Goal: Task Accomplishment & Management: Use online tool/utility

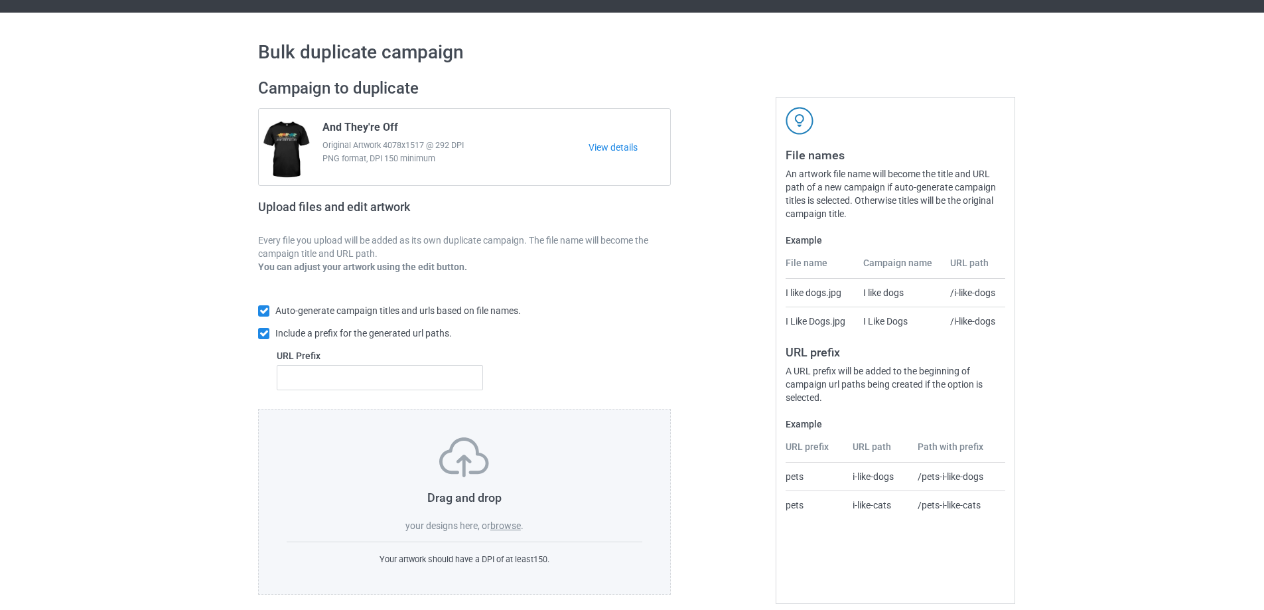
scroll to position [37, 0]
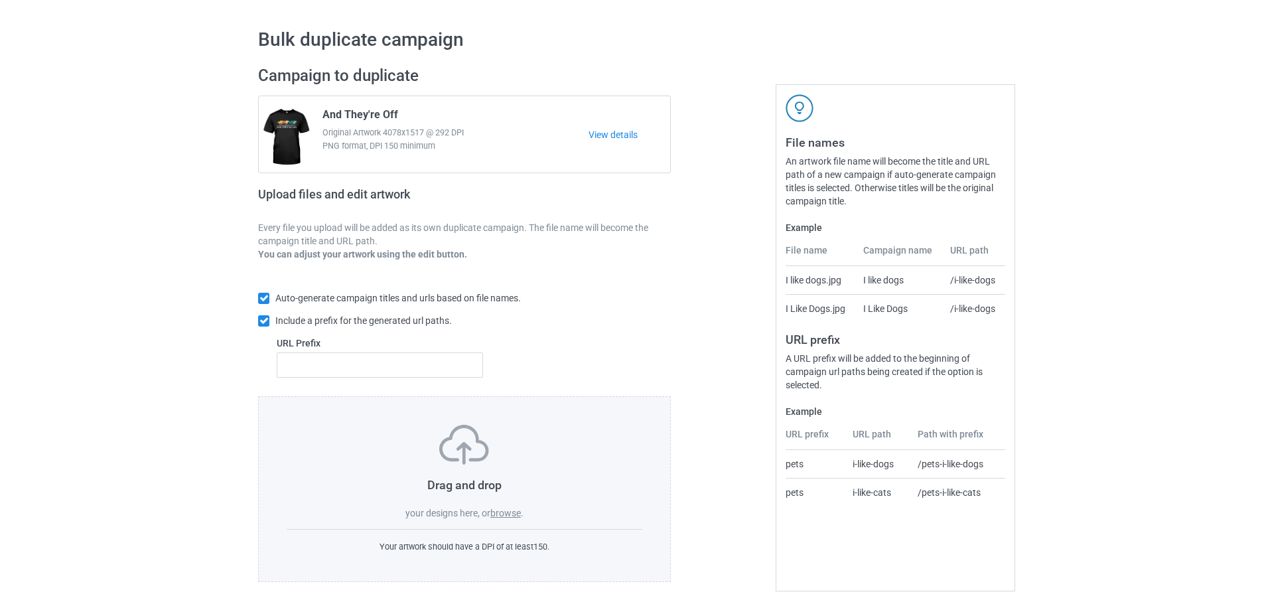
click at [512, 511] on label "browse" at bounding box center [505, 513] width 31 height 11
click at [0, 0] on input "browse" at bounding box center [0, 0] width 0 height 0
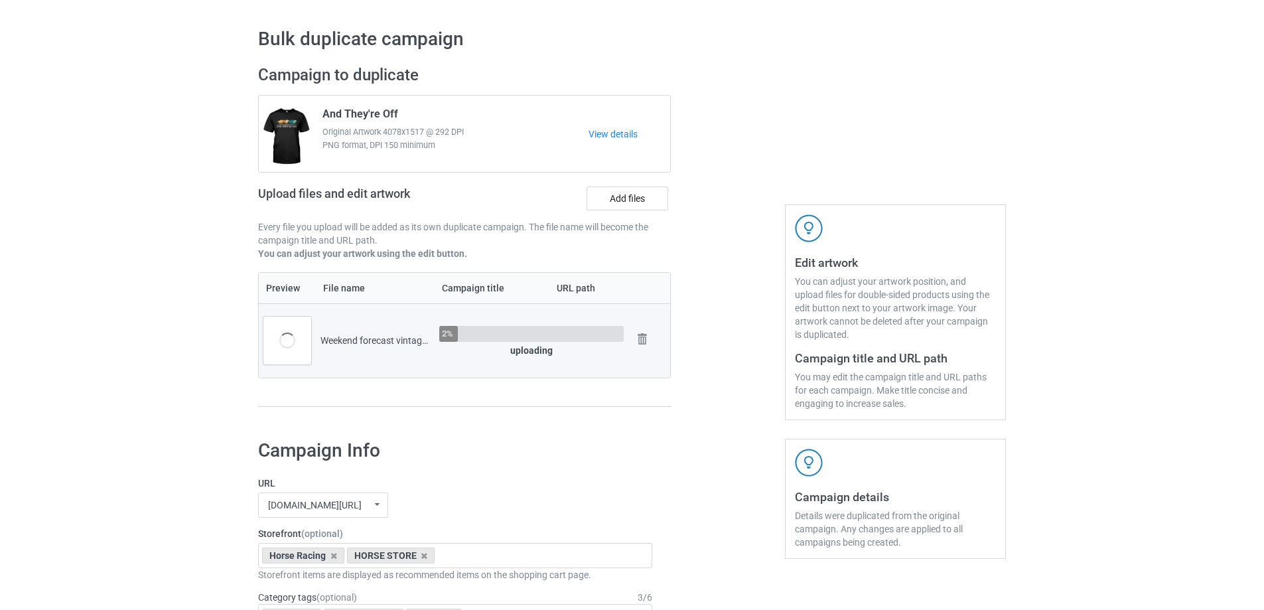
click at [739, 234] on div at bounding box center [728, 243] width 96 height 374
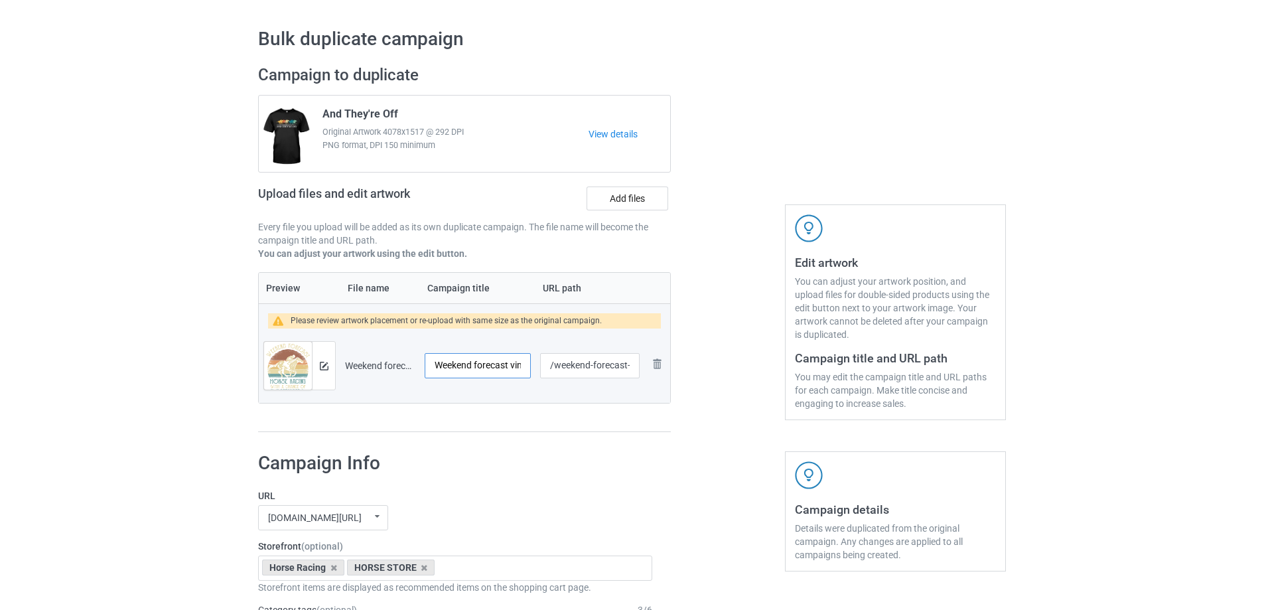
scroll to position [0, 21]
drag, startPoint x: 476, startPoint y: 364, endPoint x: 528, endPoint y: 361, distance: 51.8
click at [528, 361] on input "Weekend forecast vintage" at bounding box center [478, 365] width 106 height 25
click at [510, 371] on input "Weekend forecast vintage" at bounding box center [478, 365] width 106 height 25
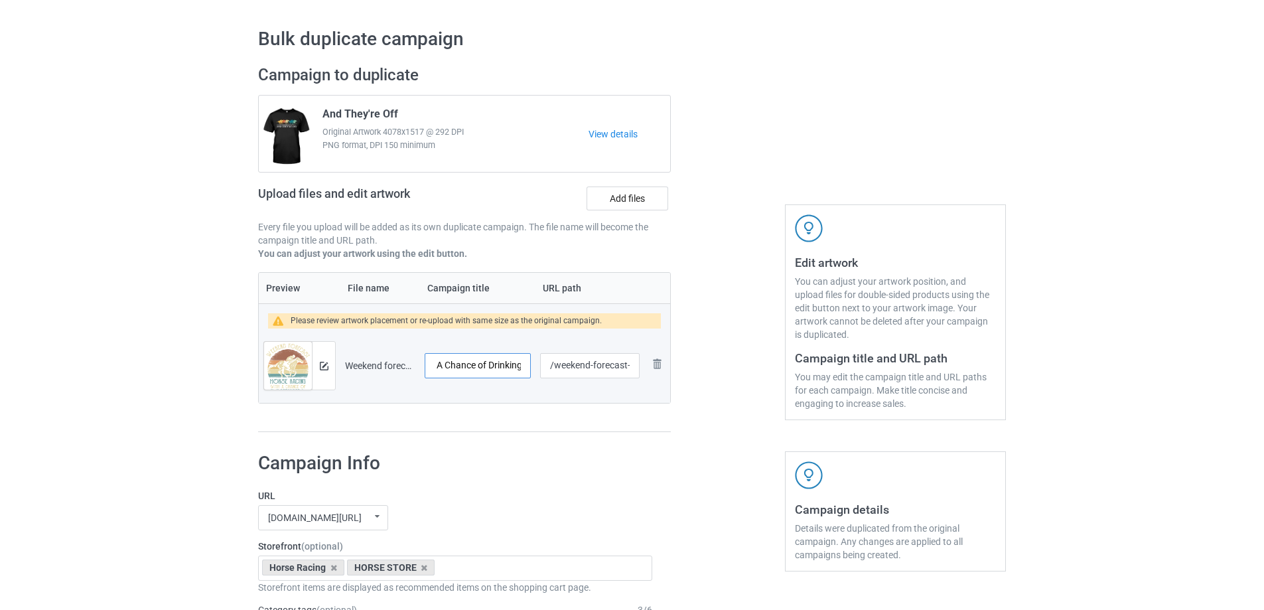
scroll to position [0, 161]
type input "Weekend forecast - Horse Racing With A Chance of Drinking"
drag, startPoint x: 607, startPoint y: 366, endPoint x: 629, endPoint y: 366, distance: 22.6
click at [628, 365] on input "/weekend-forecast-vintage" at bounding box center [590, 365] width 100 height 25
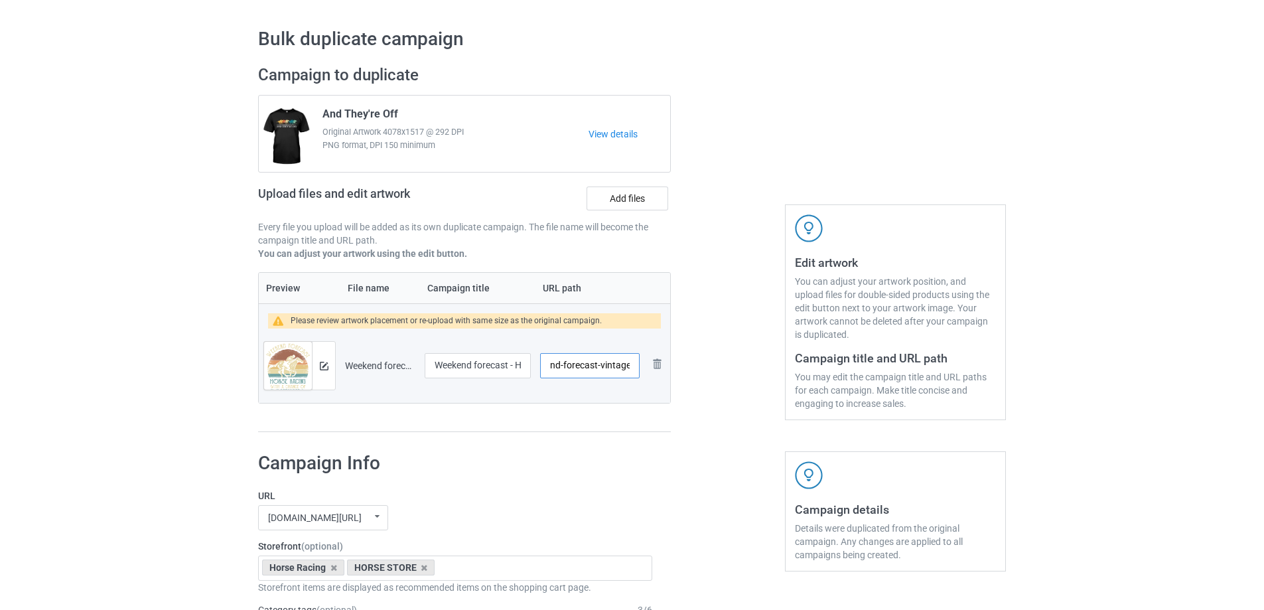
click at [595, 368] on input "/weekend-forecast-vintage" at bounding box center [590, 365] width 100 height 25
drag, startPoint x: 575, startPoint y: 369, endPoint x: 522, endPoint y: 369, distance: 53.8
click at [522, 369] on tr "Preview and edit artwork Weekend forecast vintage.png Weekend forecast - Horse …" at bounding box center [464, 365] width 411 height 74
click at [567, 368] on input "/weekend-forecast-vintage" at bounding box center [590, 365] width 100 height 25
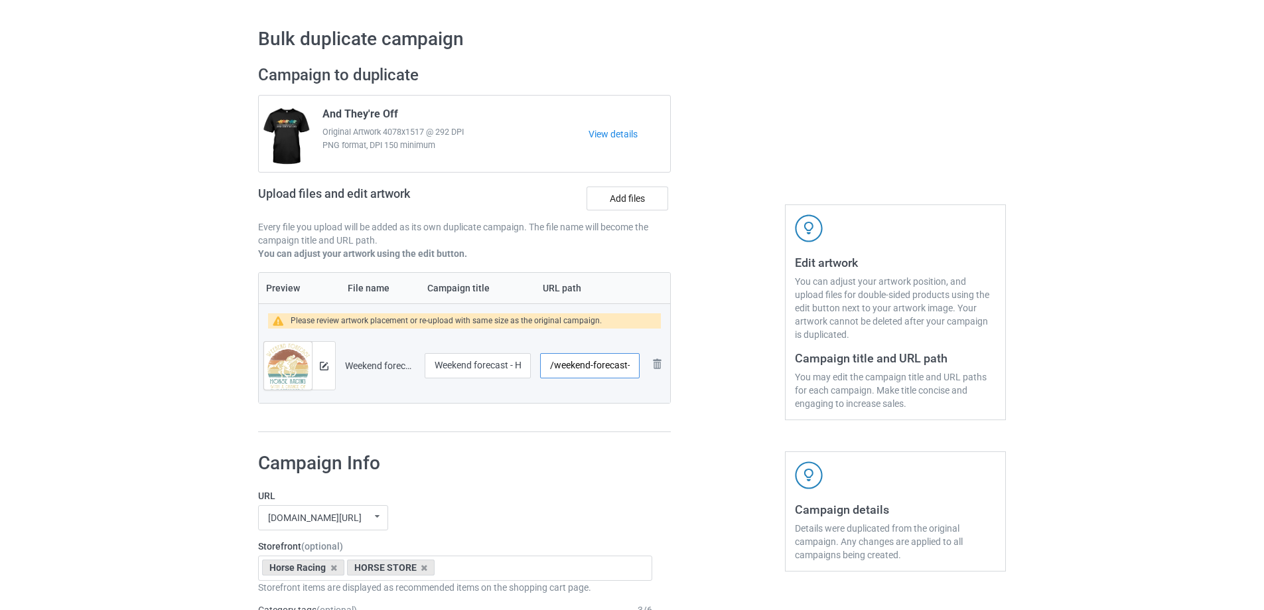
click at [553, 366] on input "/weekend-forecast-vintage" at bounding box center [590, 365] width 100 height 25
drag, startPoint x: 603, startPoint y: 370, endPoint x: 623, endPoint y: 370, distance: 20.6
click at [623, 370] on input "/hr-weekend-forecast-vintage" at bounding box center [590, 365] width 100 height 25
click at [569, 369] on input "/hr-weekend-forecast-vintage" at bounding box center [590, 365] width 100 height 25
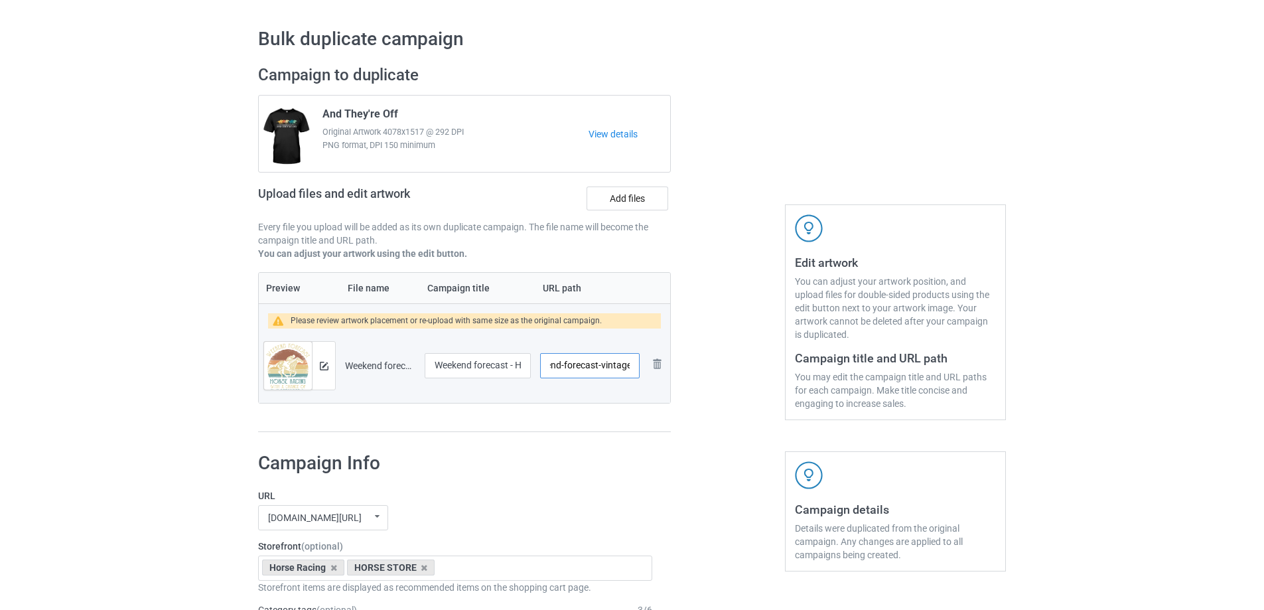
click at [611, 367] on input "/hr-weekend-forecast-vintage" at bounding box center [590, 365] width 100 height 25
click at [725, 418] on div at bounding box center [728, 249] width 96 height 386
drag, startPoint x: 566, startPoint y: 367, endPoint x: 553, endPoint y: 368, distance: 12.7
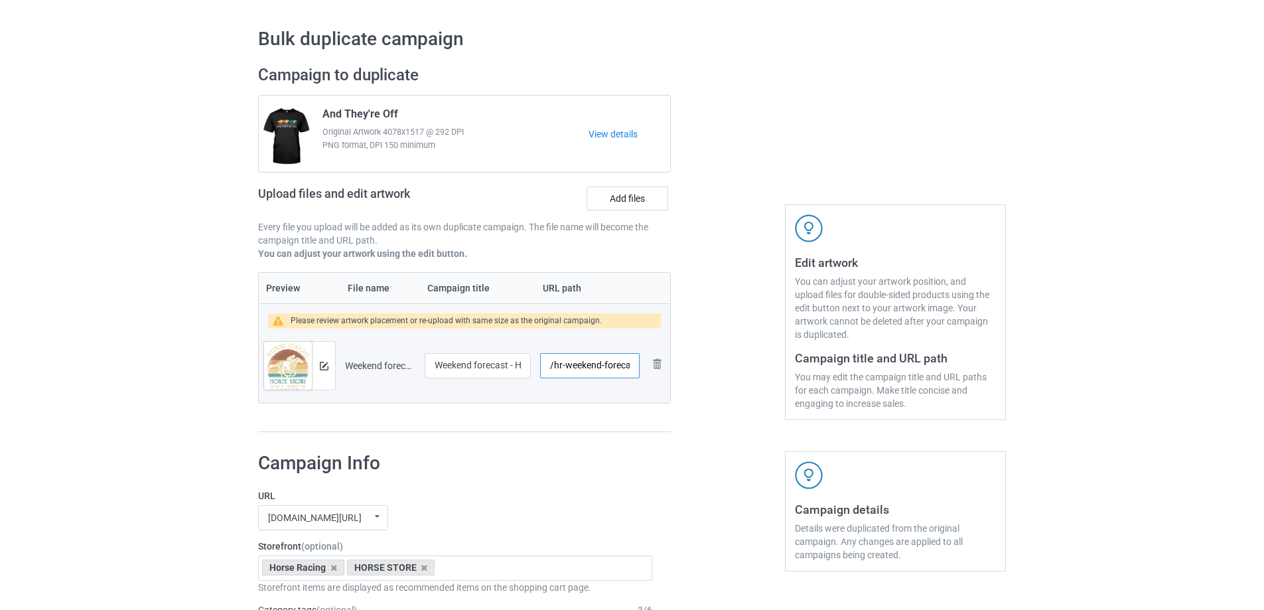
click at [553, 368] on input "/hr-weekend-forecast-vintage" at bounding box center [590, 365] width 100 height 25
drag, startPoint x: 615, startPoint y: 368, endPoint x: 652, endPoint y: 367, distance: 36.5
click at [652, 367] on tr "Preview and edit artwork Weekend forecast vintage.png Weekend forecast - Horse …" at bounding box center [464, 365] width 411 height 74
click at [617, 370] on input "/weekend-forecast-vintage" at bounding box center [590, 365] width 100 height 25
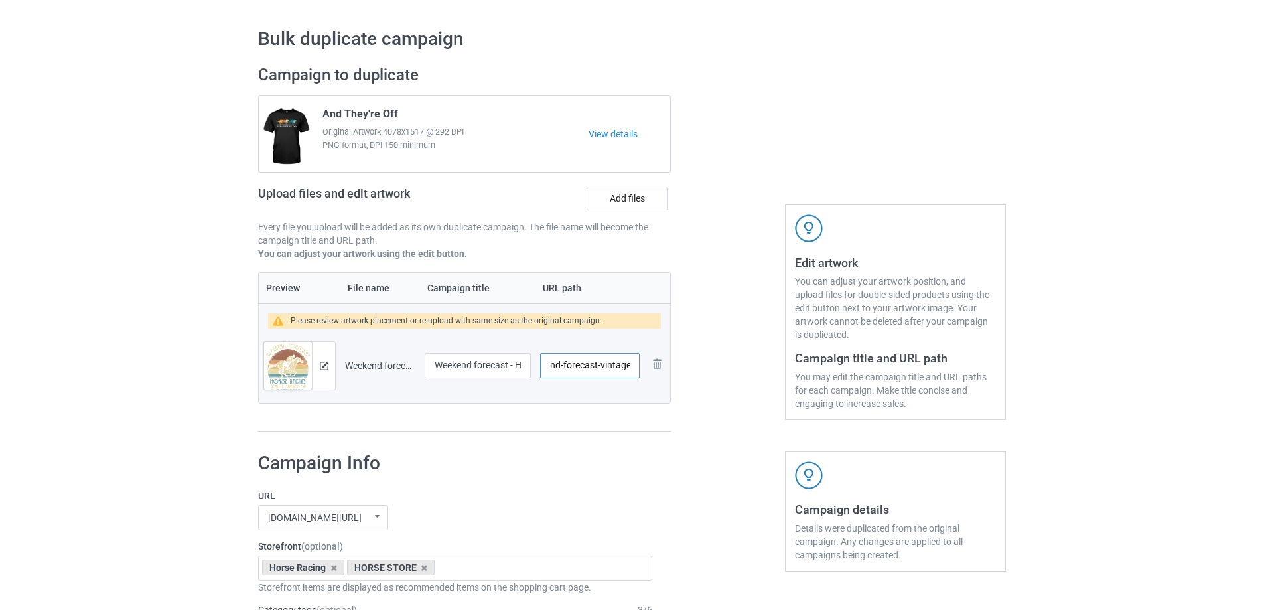
click at [617, 370] on input "/weekend-forecast-vintage" at bounding box center [590, 365] width 100 height 25
click at [730, 376] on div at bounding box center [728, 249] width 96 height 386
drag, startPoint x: 589, startPoint y: 366, endPoint x: 648, endPoint y: 365, distance: 59.7
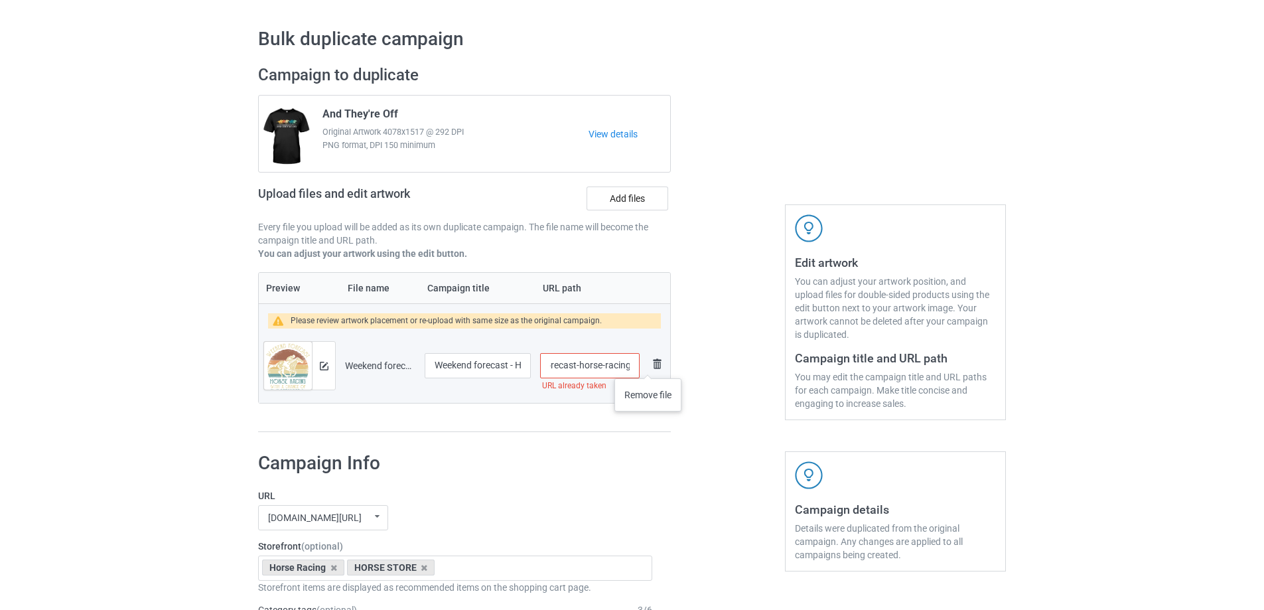
click at [648, 365] on tr "Preview and edit artwork Weekend forecast vintage.png Weekend forecast - Horse …" at bounding box center [464, 365] width 411 height 74
click at [626, 368] on input "/weekend-forecast-horse-racing" at bounding box center [590, 365] width 100 height 25
click at [633, 365] on input "/weekend-forecast-horse-racing" at bounding box center [590, 365] width 100 height 25
drag, startPoint x: 632, startPoint y: 366, endPoint x: 531, endPoint y: 372, distance: 101.7
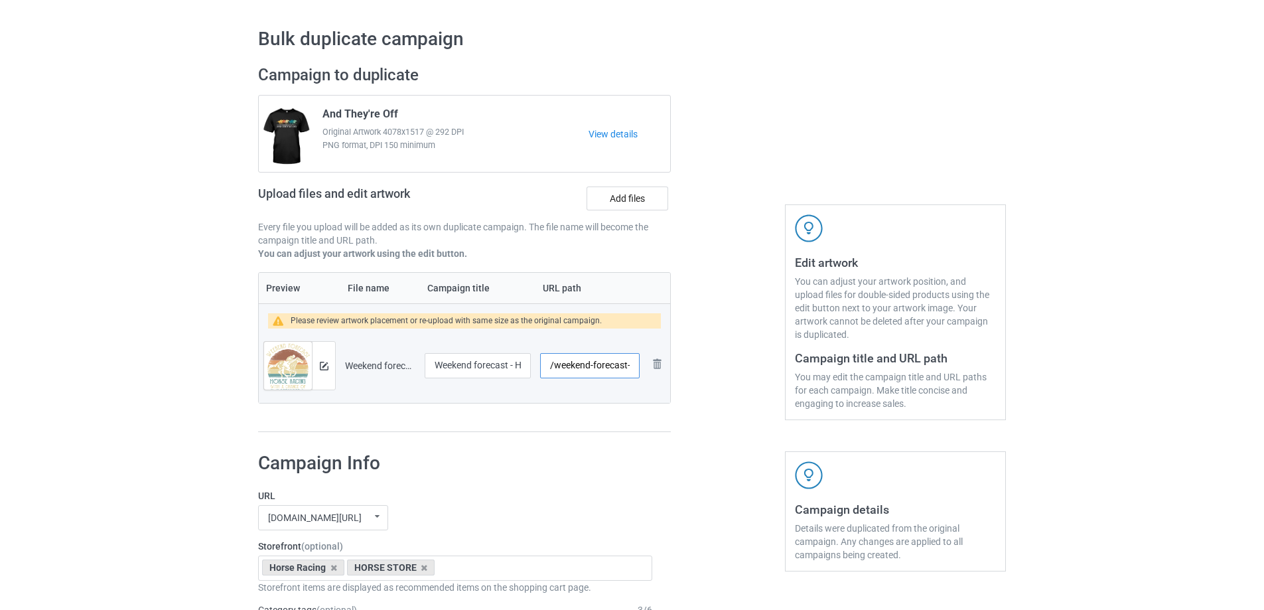
click at [531, 372] on tr "Preview and edit artwork Weekend forecast vintage.png Weekend forecast - Horse …" at bounding box center [464, 365] width 411 height 74
click at [573, 367] on input "/weekend-forecast-horse-racing-" at bounding box center [590, 365] width 100 height 25
click at [549, 366] on input "/weekend-forecast-horse-racing-" at bounding box center [590, 365] width 100 height 25
click at [553, 366] on input "/weekend-forecast-horse-racing-" at bounding box center [590, 365] width 100 height 25
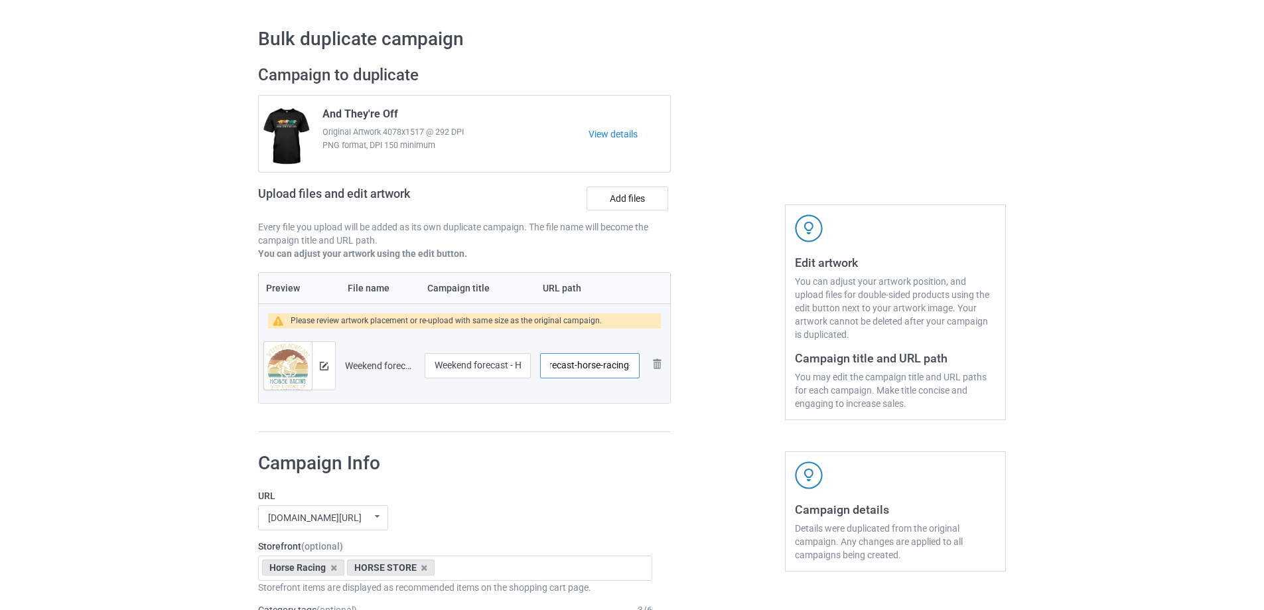
drag, startPoint x: 587, startPoint y: 366, endPoint x: 575, endPoint y: 366, distance: 12.0
click at [575, 366] on input "/vintage-weekend-forecast-horse-racing-" at bounding box center [590, 365] width 100 height 25
drag, startPoint x: 581, startPoint y: 367, endPoint x: 632, endPoint y: 370, distance: 51.2
click at [632, 370] on input "/vintage-horse-racing-" at bounding box center [590, 365] width 100 height 25
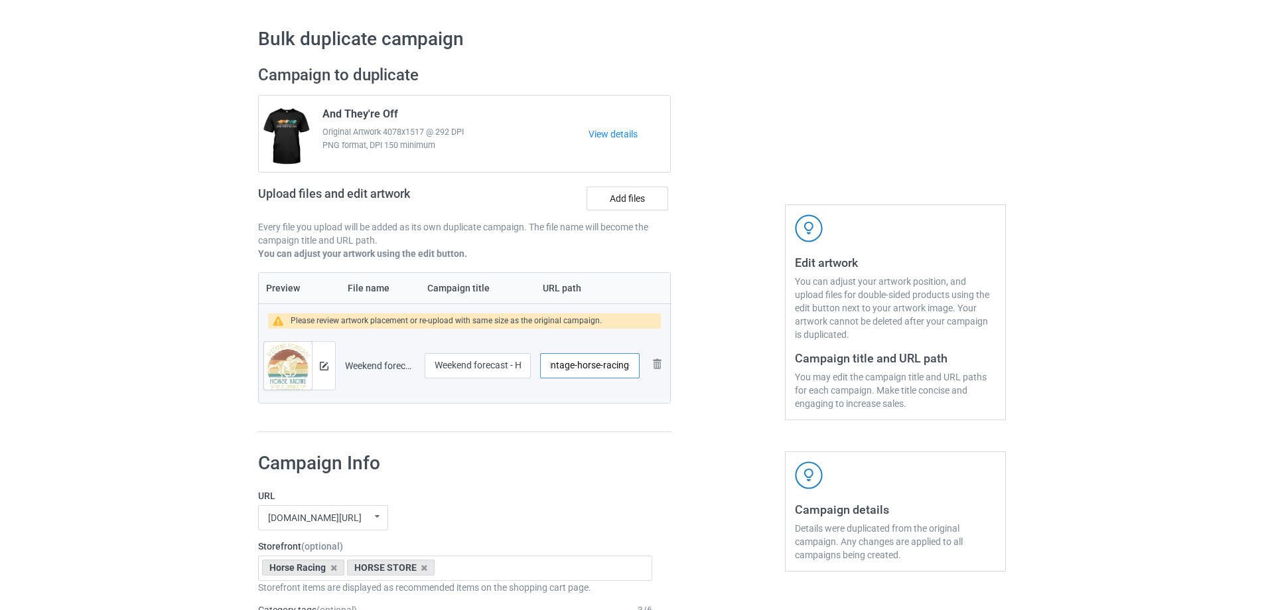
click at [633, 366] on input "/vintage-horse-racing-" at bounding box center [590, 365] width 100 height 25
type input "/vintage-horse-racing-tee"
click at [709, 394] on div at bounding box center [728, 249] width 96 height 386
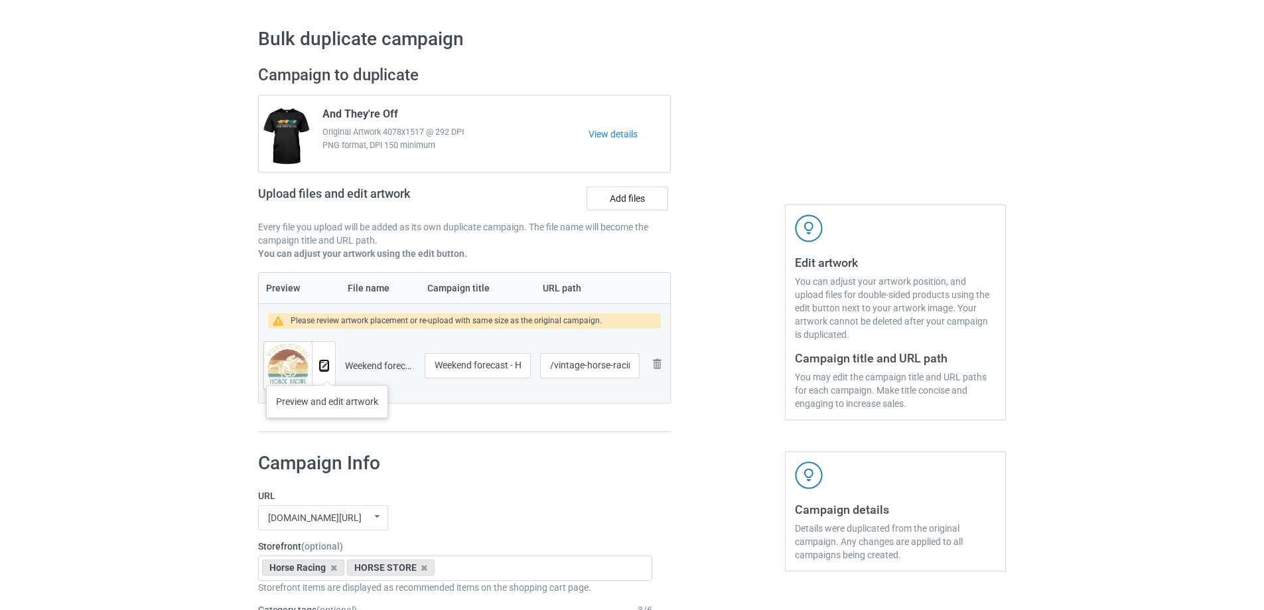
click at [327, 371] on button at bounding box center [324, 365] width 9 height 11
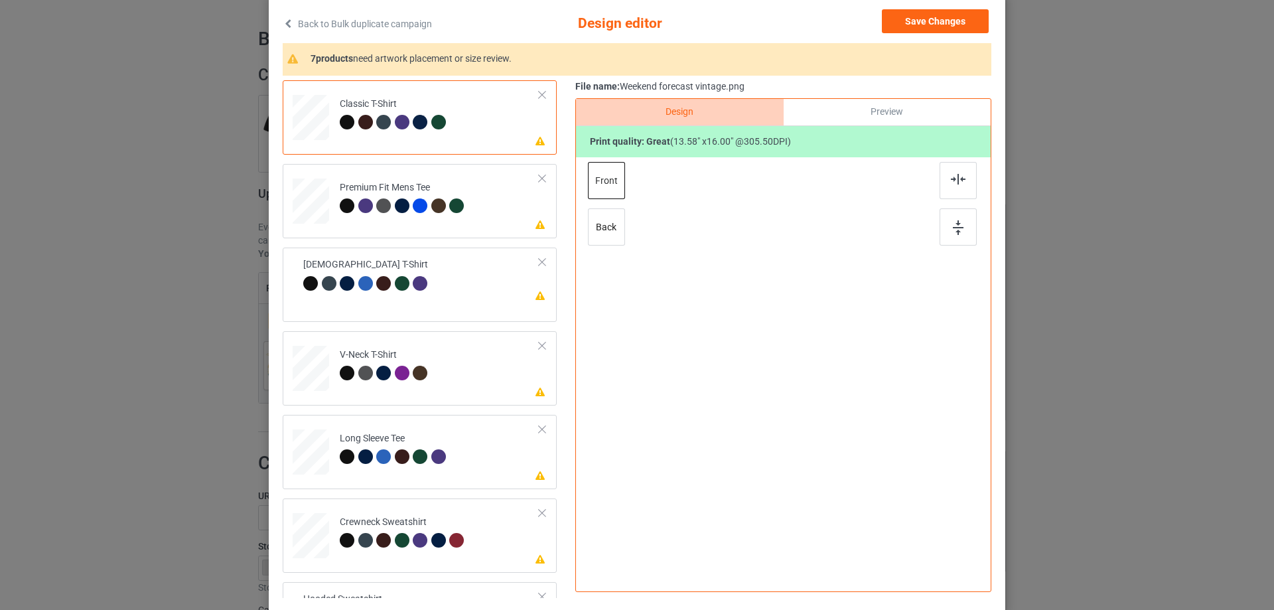
scroll to position [111, 0]
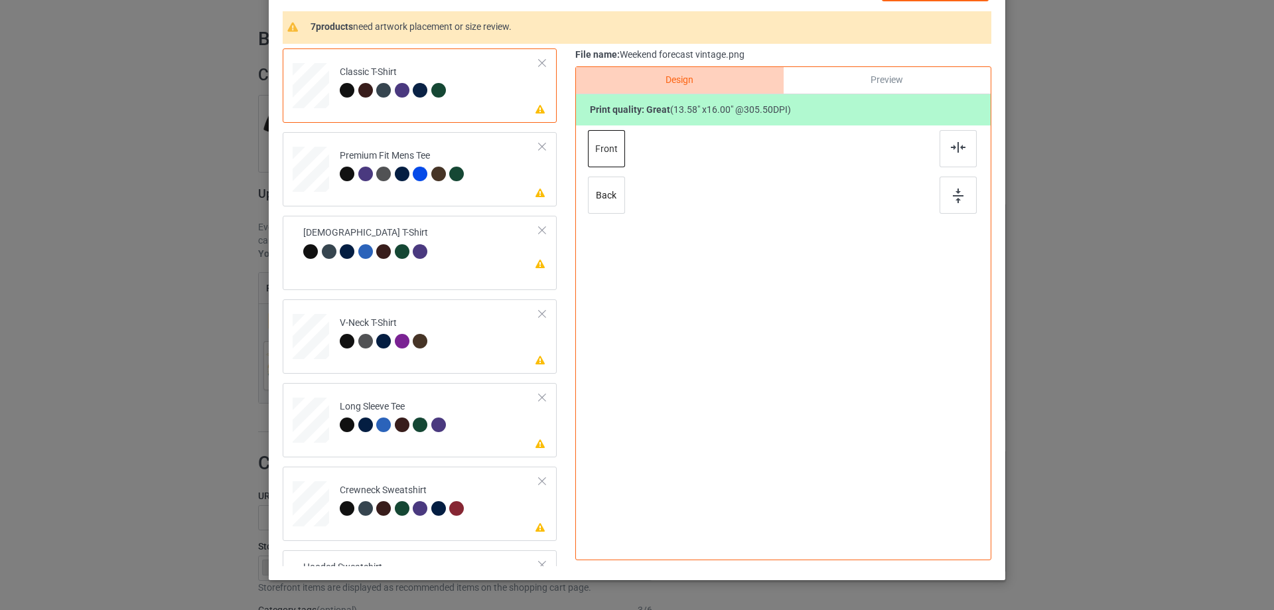
click at [822, 255] on div at bounding box center [783, 297] width 345 height 345
click at [474, 88] on td "Please review artwork placement Classic T-Shirt" at bounding box center [439, 83] width 214 height 58
click at [469, 242] on td "Please review artwork placement [DEMOGRAPHIC_DATA] T-Shirt" at bounding box center [421, 244] width 251 height 46
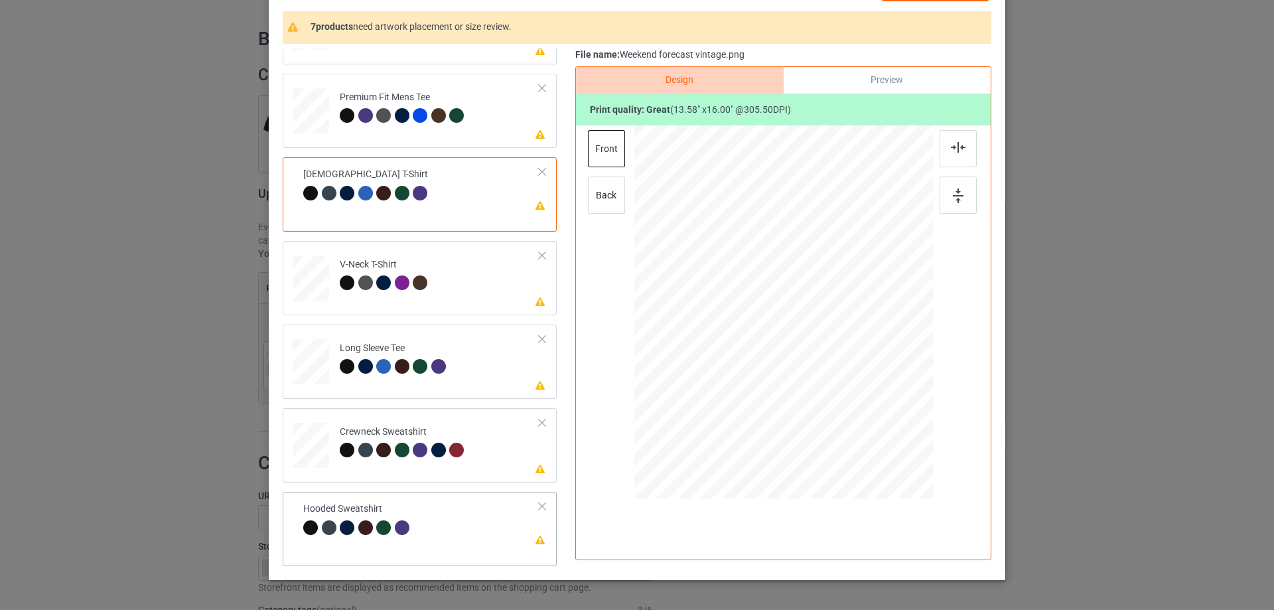
click at [470, 519] on td "Please review artwork placement Hooded Sweatshirt" at bounding box center [421, 520] width 251 height 46
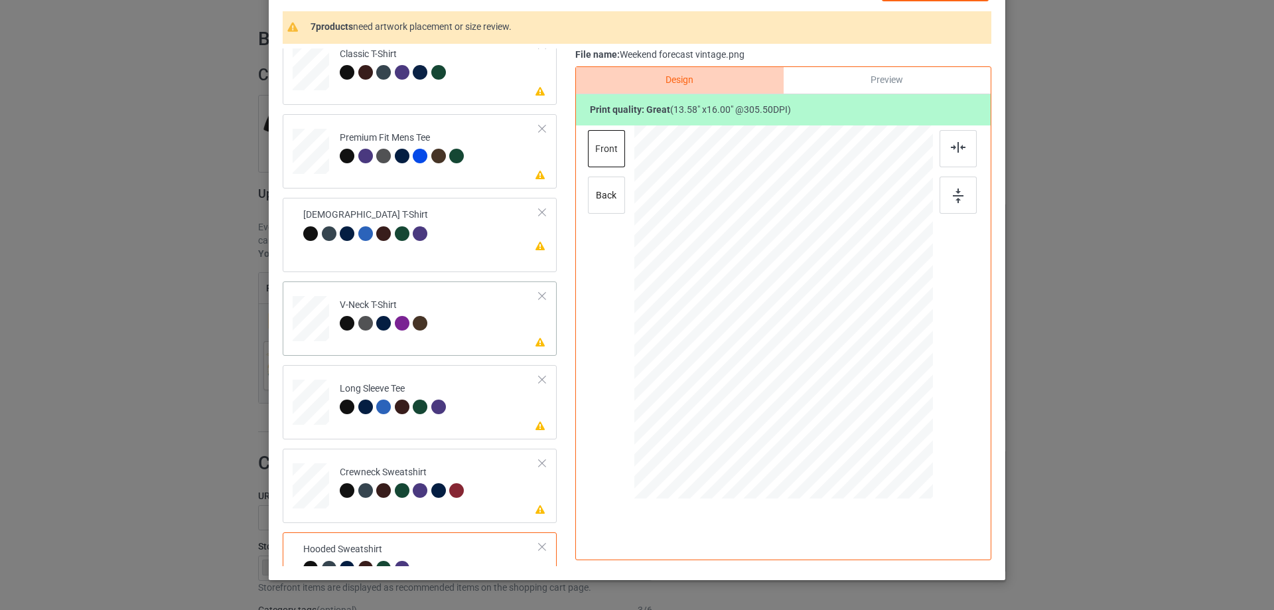
scroll to position [0, 0]
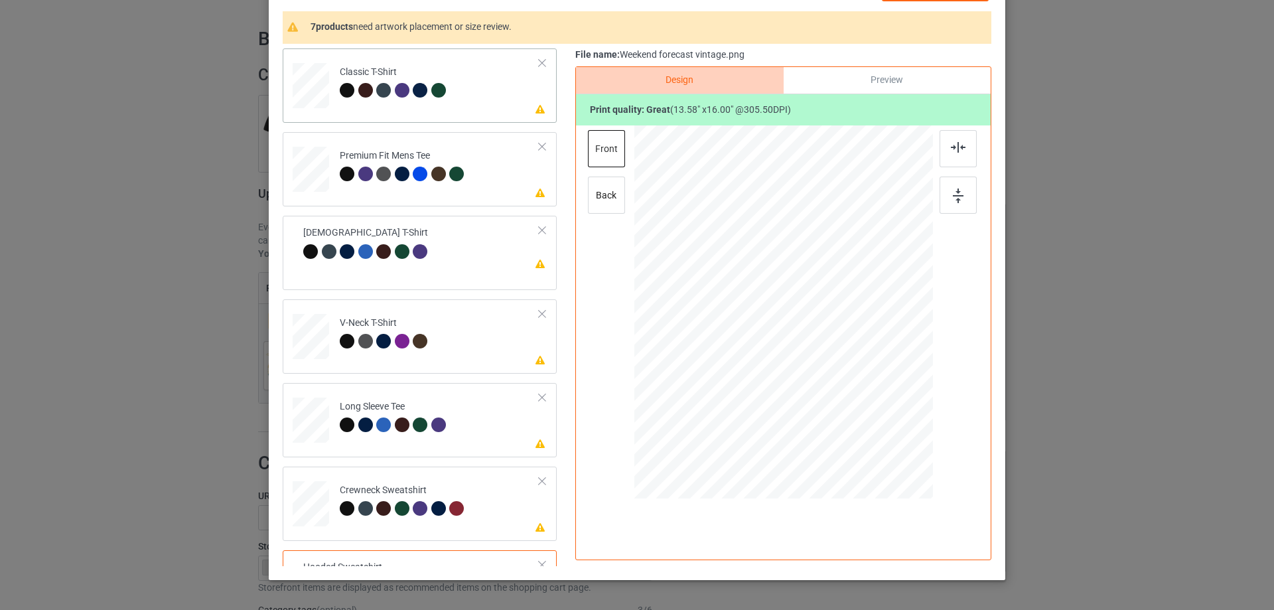
click at [488, 102] on td "Please review artwork placement Classic T-Shirt" at bounding box center [439, 83] width 214 height 58
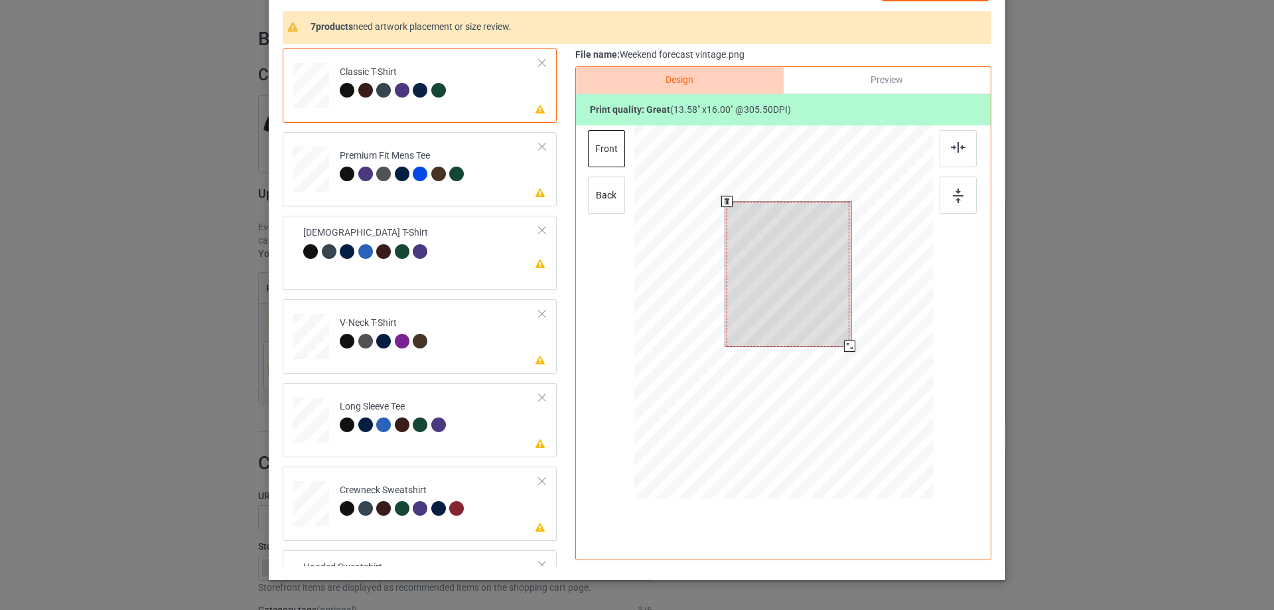
click at [829, 287] on div at bounding box center [788, 274] width 123 height 145
click at [846, 344] on div at bounding box center [846, 342] width 11 height 11
click at [818, 315] on div at bounding box center [788, 272] width 117 height 138
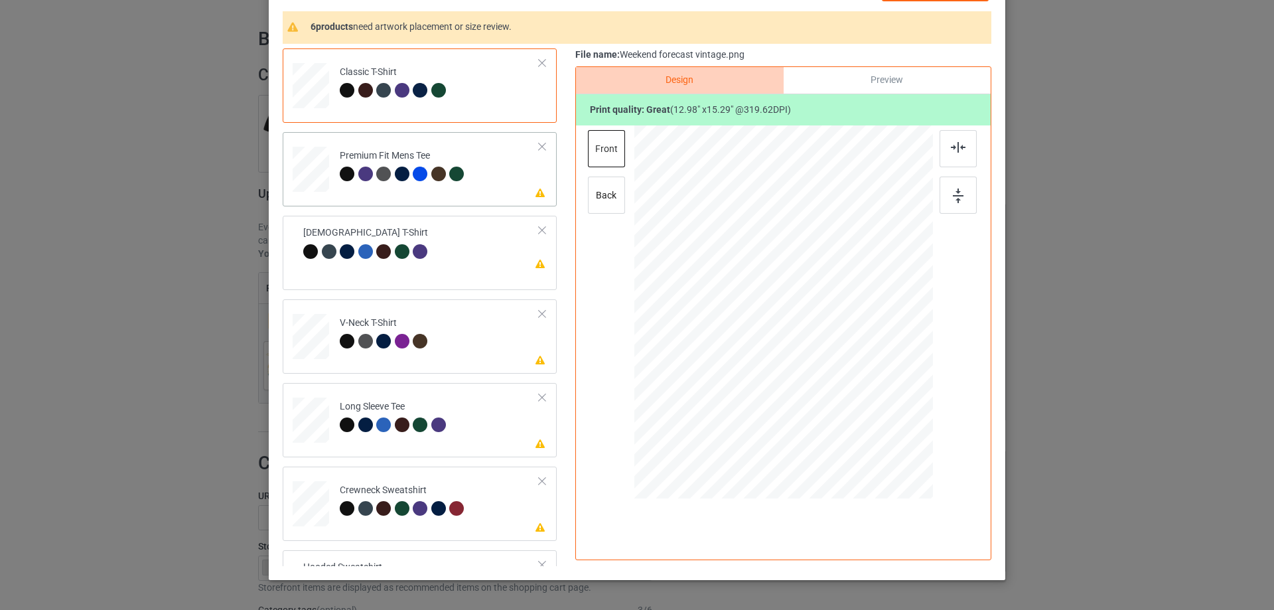
click at [497, 193] on td "Please review artwork placement Premium Fit Mens Tee" at bounding box center [439, 166] width 214 height 58
click at [479, 413] on td "Please review artwork placement Long Sleeve Tee" at bounding box center [439, 417] width 214 height 58
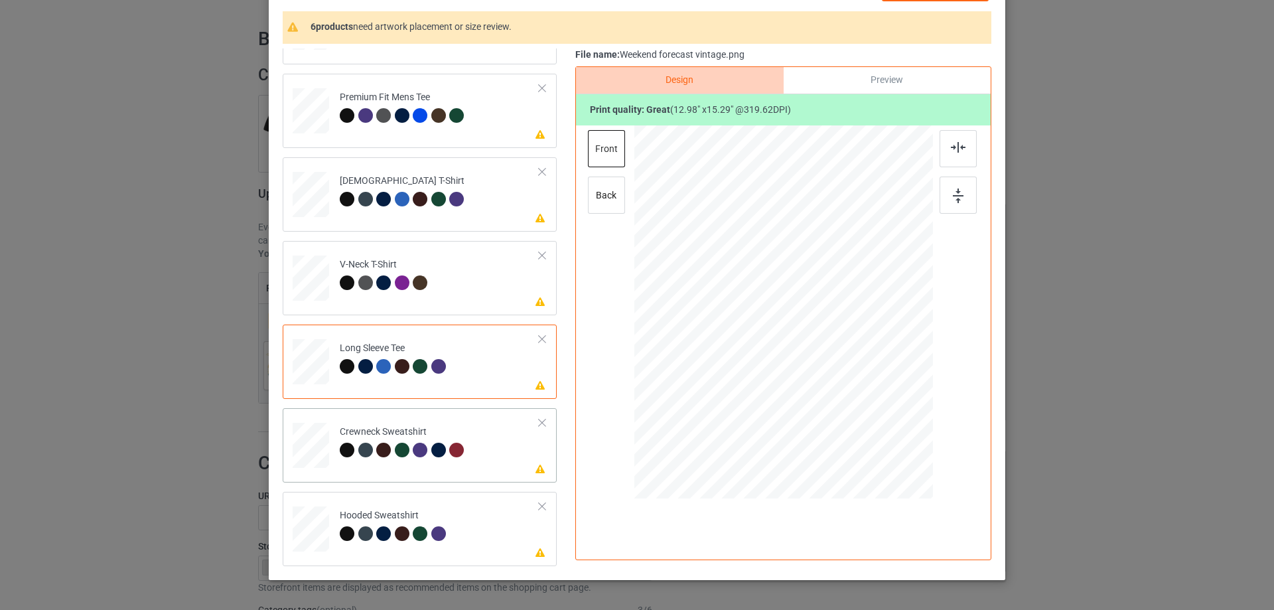
click at [494, 440] on td "Please review artwork placement Crewneck Sweatshirt" at bounding box center [439, 442] width 214 height 58
click at [478, 514] on td "Please review artwork placement Hooded Sweatshirt" at bounding box center [439, 526] width 214 height 58
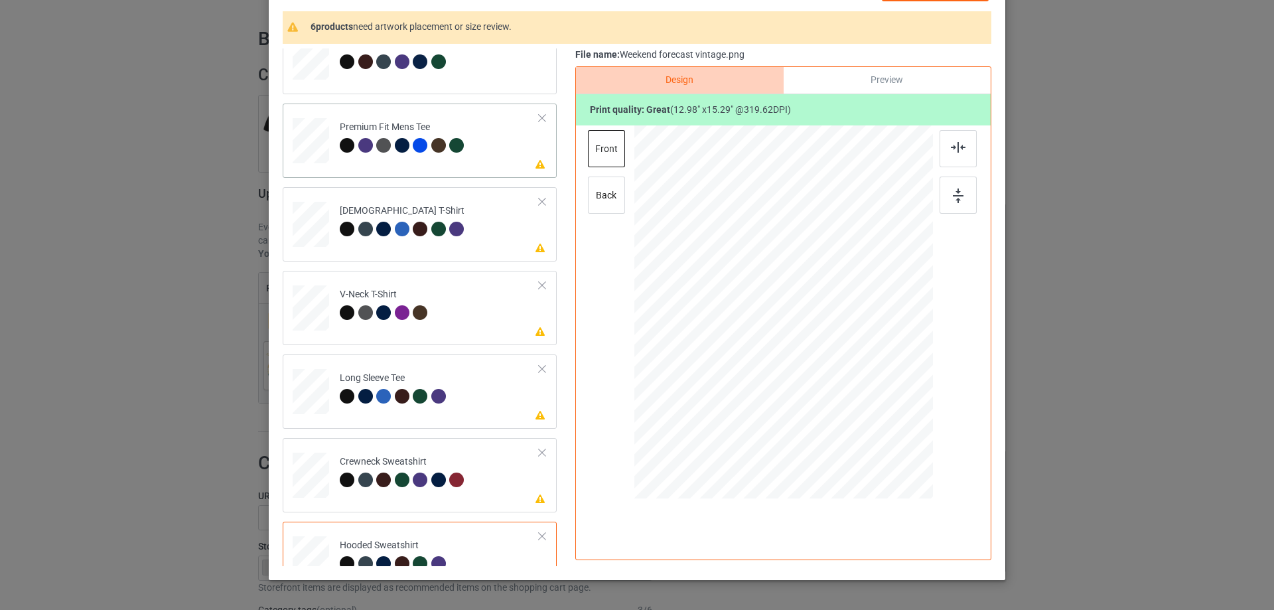
scroll to position [0, 0]
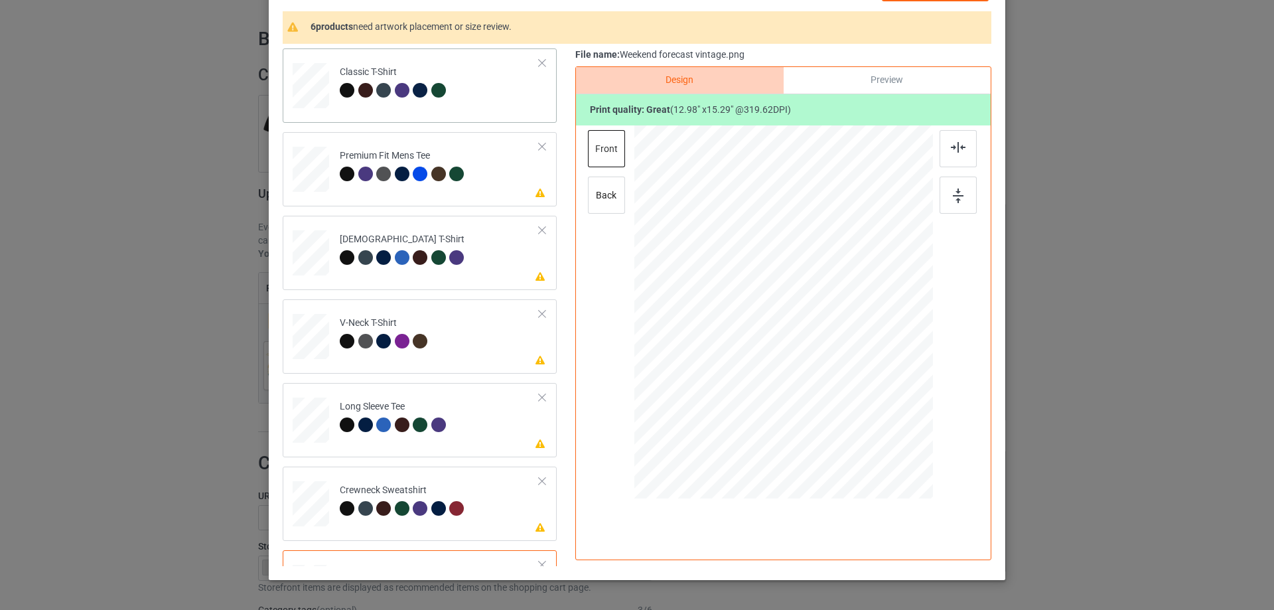
click at [508, 108] on td "Classic T-Shirt" at bounding box center [439, 83] width 214 height 58
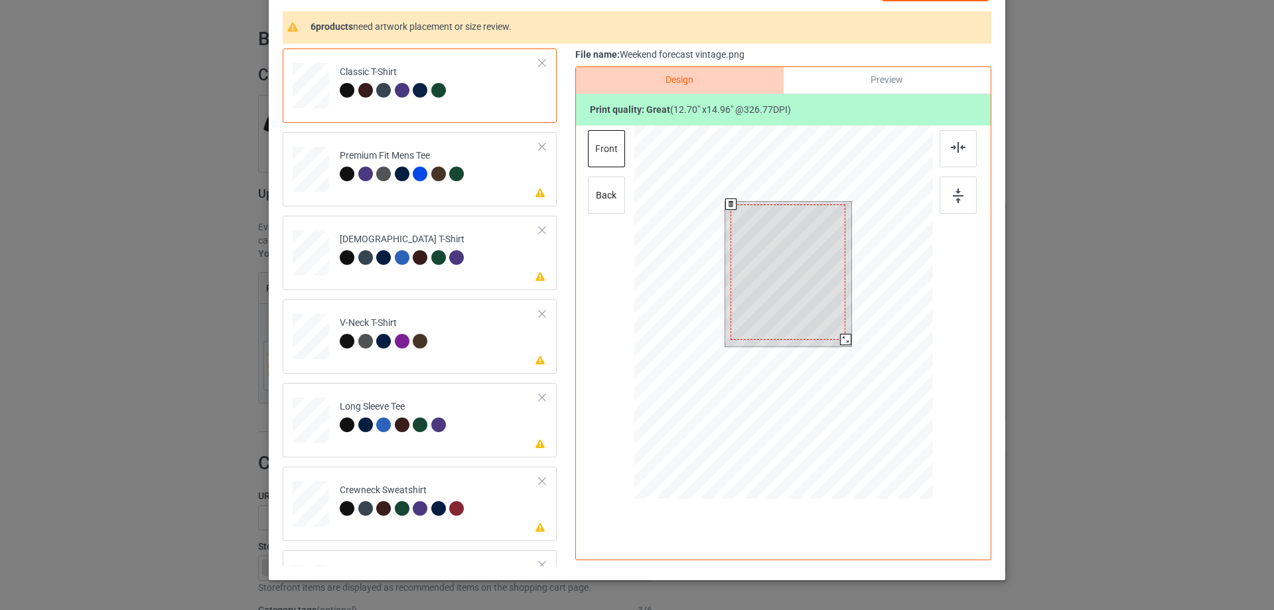
drag, startPoint x: 844, startPoint y: 346, endPoint x: 843, endPoint y: 338, distance: 8.0
click at [843, 338] on div at bounding box center [845, 339] width 11 height 11
click at [840, 305] on div at bounding box center [788, 271] width 115 height 135
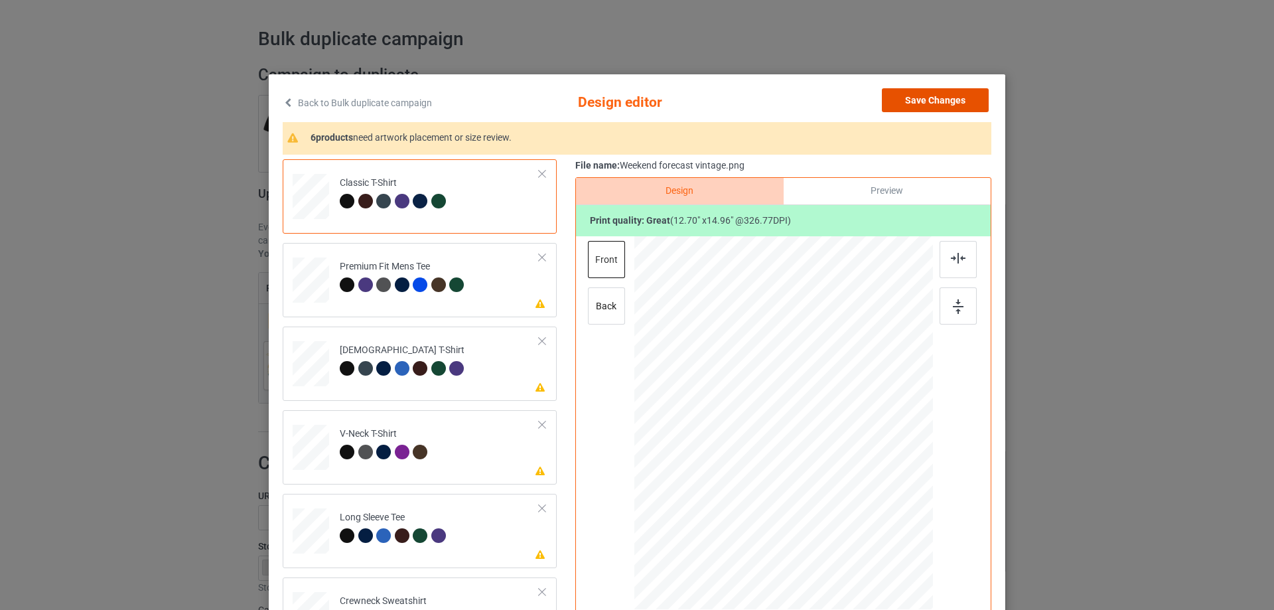
click at [950, 101] on button "Save Changes" at bounding box center [935, 100] width 107 height 24
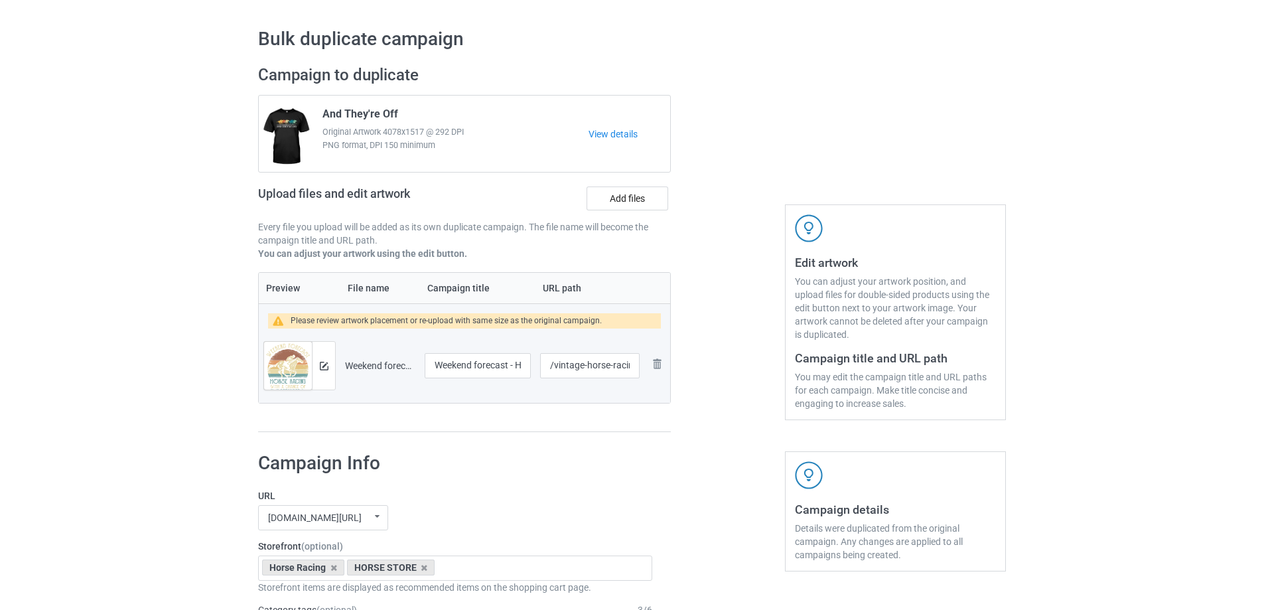
scroll to position [480, 0]
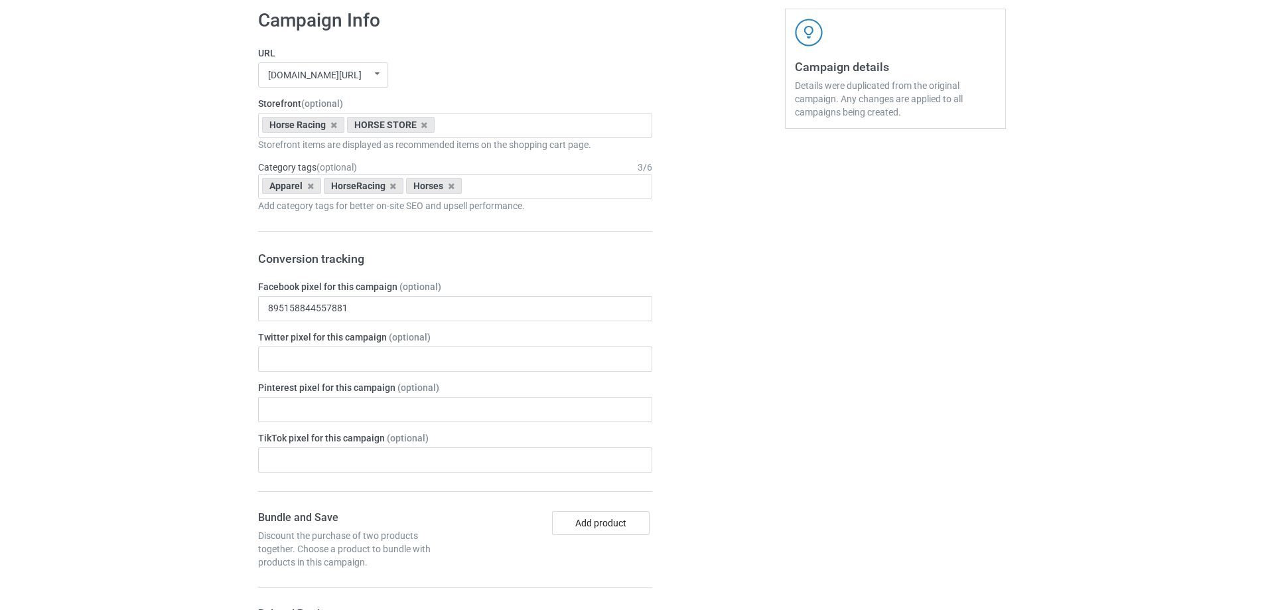
click at [541, 77] on div "[DOMAIN_NAME][URL] undefined/ [DOMAIN_NAME][URL] [DOMAIN_NAME][URL] [DOMAIN_NAM…" at bounding box center [455, 74] width 394 height 25
click at [502, 186] on div "Apparel HorseRacing Horses Age > [DEMOGRAPHIC_DATA] > 1 Age > [DEMOGRAPHIC_DATA…" at bounding box center [455, 186] width 394 height 25
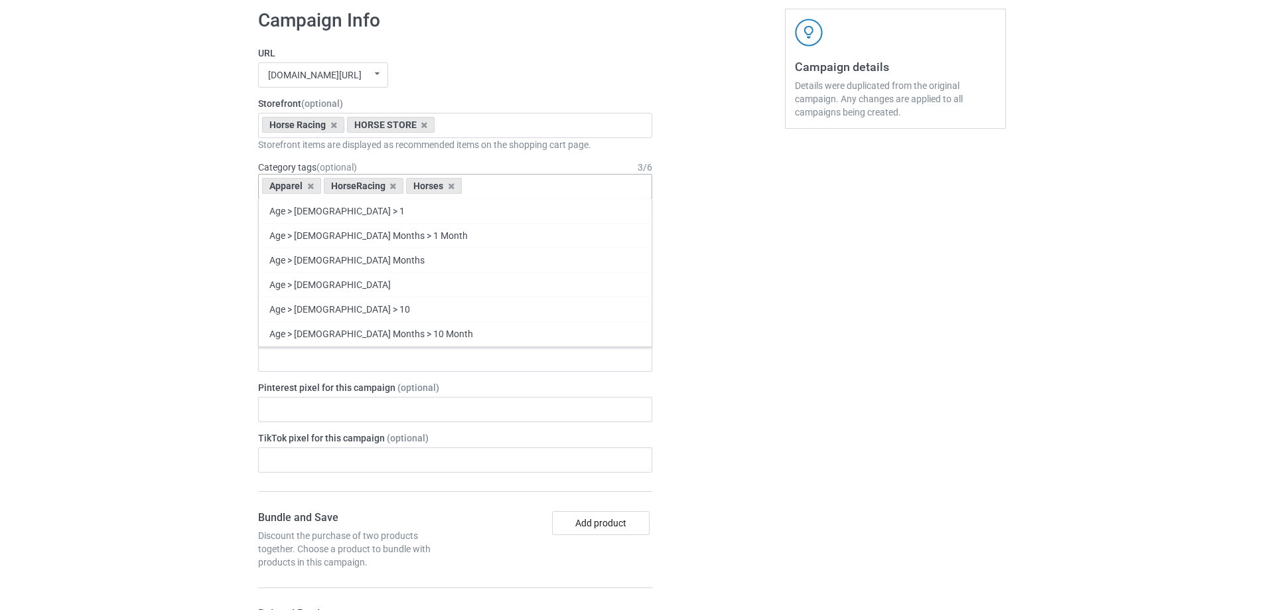
drag, startPoint x: 451, startPoint y: 188, endPoint x: 575, endPoint y: 186, distance: 123.4
click at [553, 186] on div "Apparel HorseRacing Horses Age > [DEMOGRAPHIC_DATA] > 1 Age > [DEMOGRAPHIC_DATA…" at bounding box center [455, 186] width 394 height 25
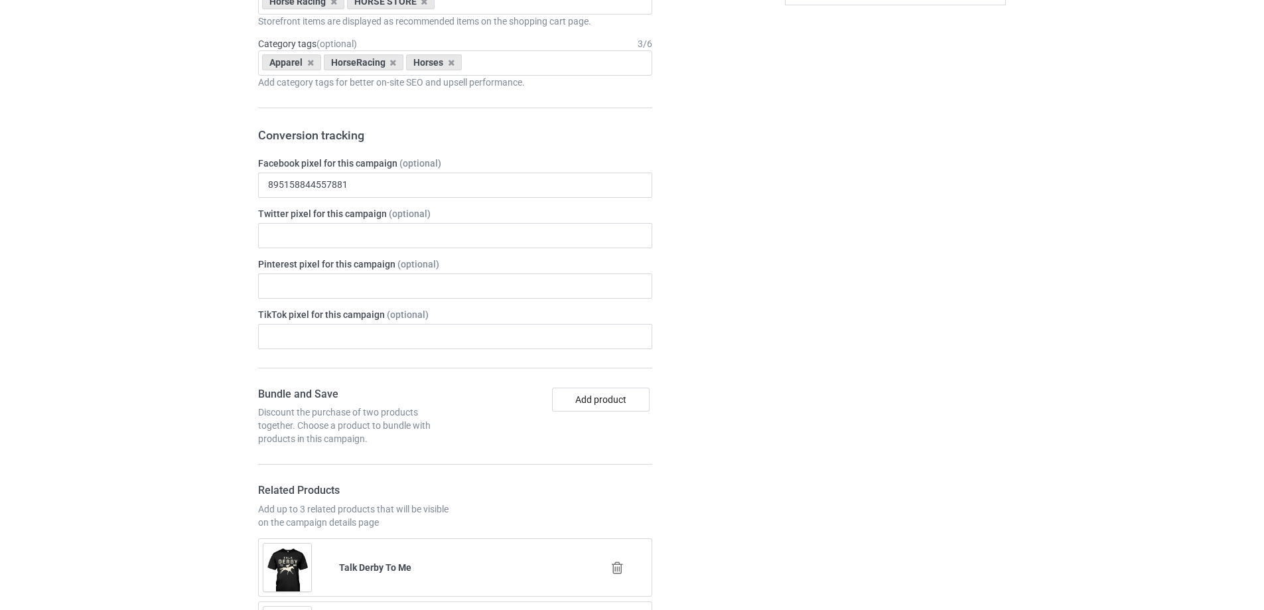
scroll to position [812, 0]
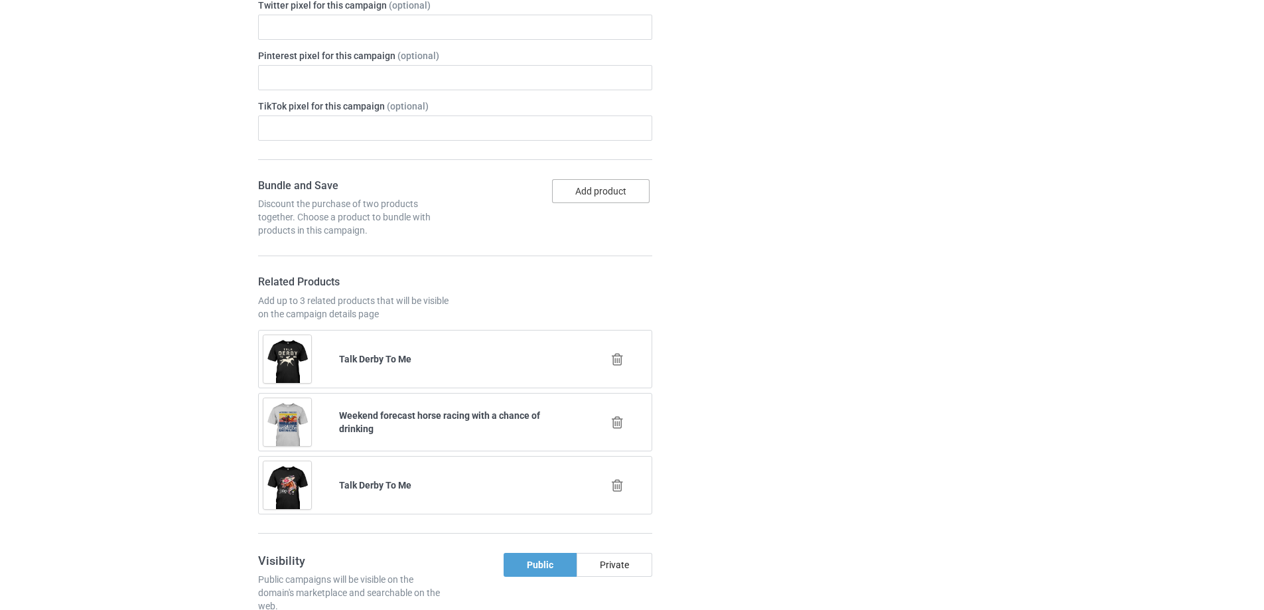
click at [609, 191] on button "Add product" at bounding box center [601, 191] width 98 height 24
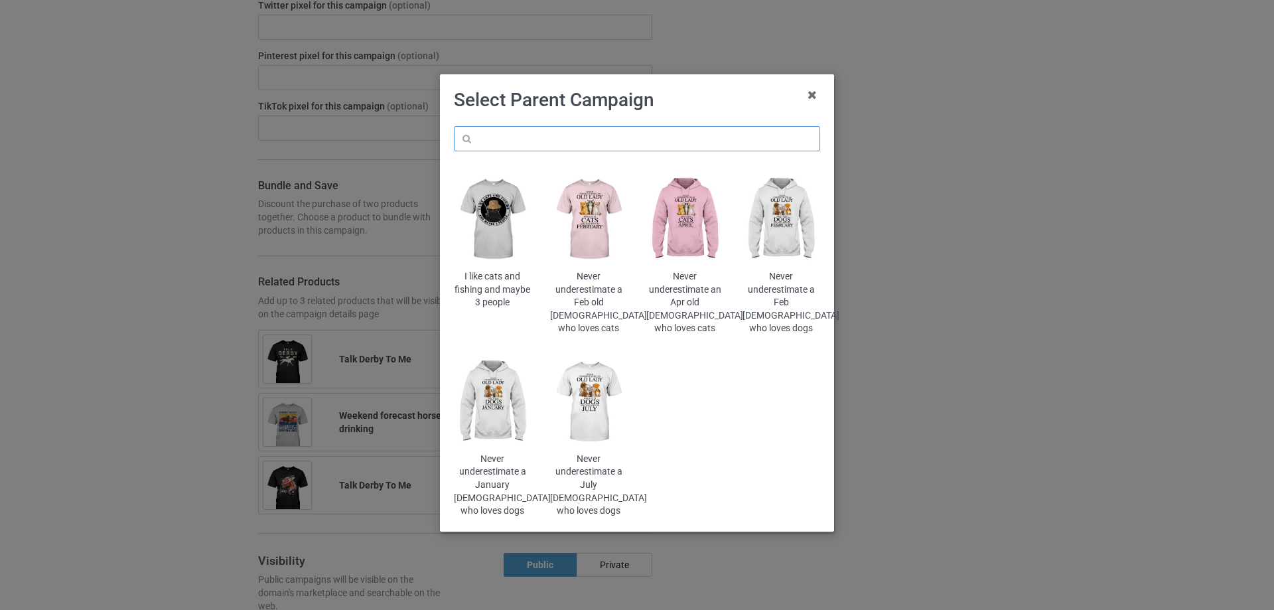
click at [626, 141] on input "text" at bounding box center [637, 138] width 366 height 25
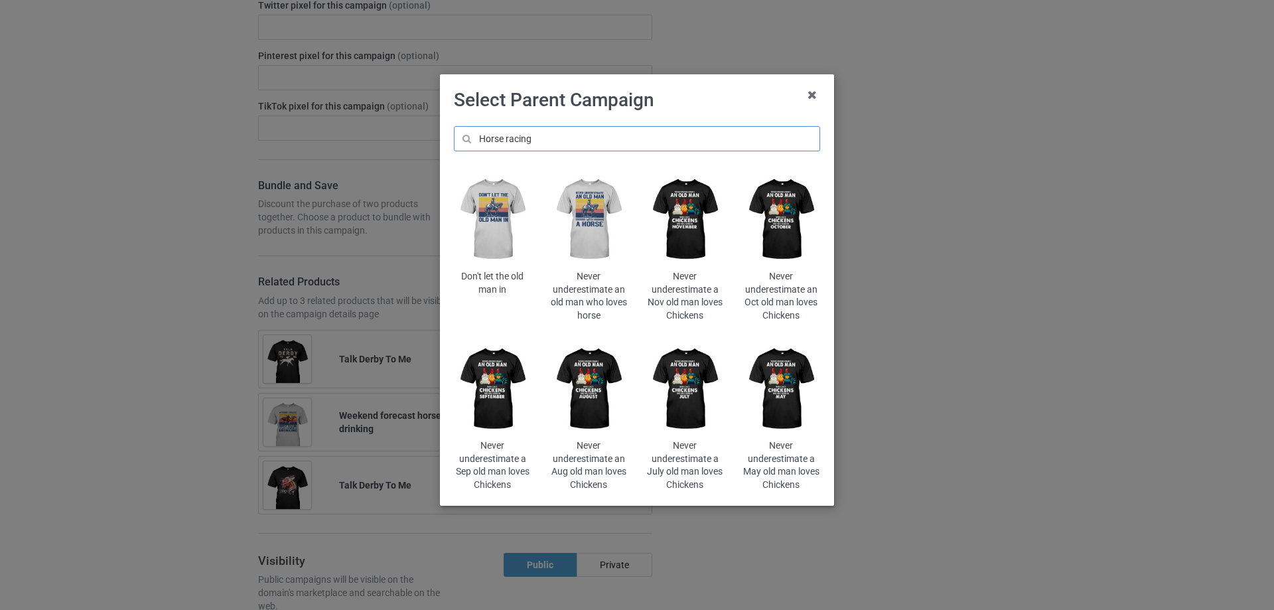
type input "Horse racing"
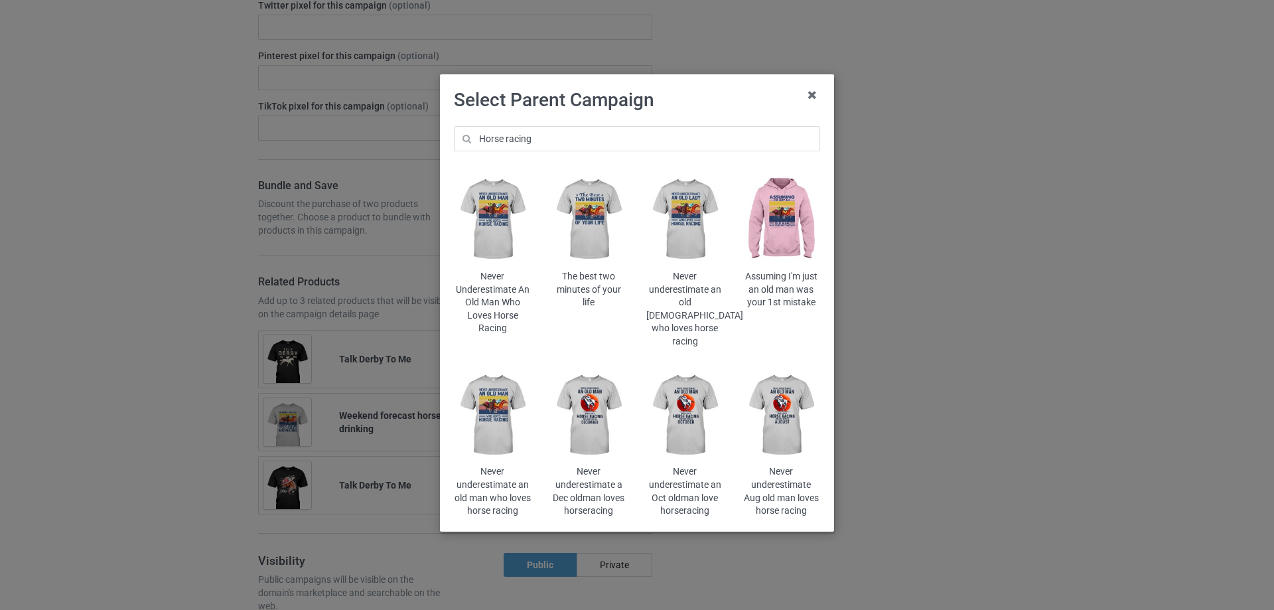
click at [592, 235] on img at bounding box center [589, 219] width 78 height 97
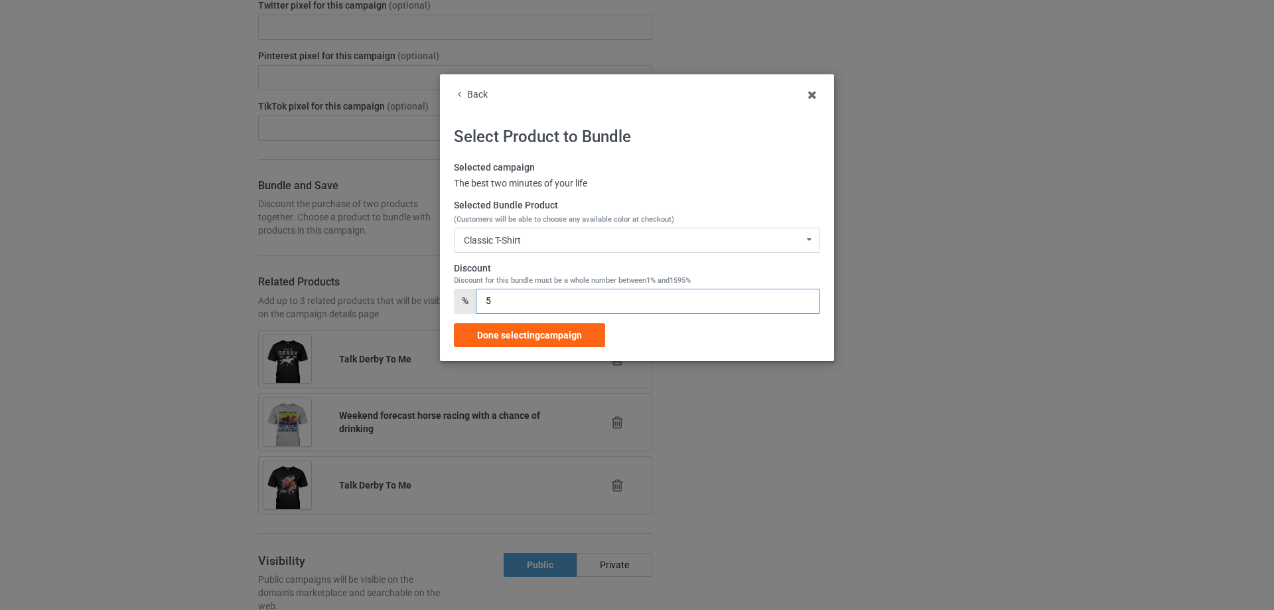
click at [482, 301] on input "5" at bounding box center [648, 301] width 344 height 25
type input "15"
click at [491, 326] on div "Done selecting campaign" at bounding box center [529, 335] width 151 height 24
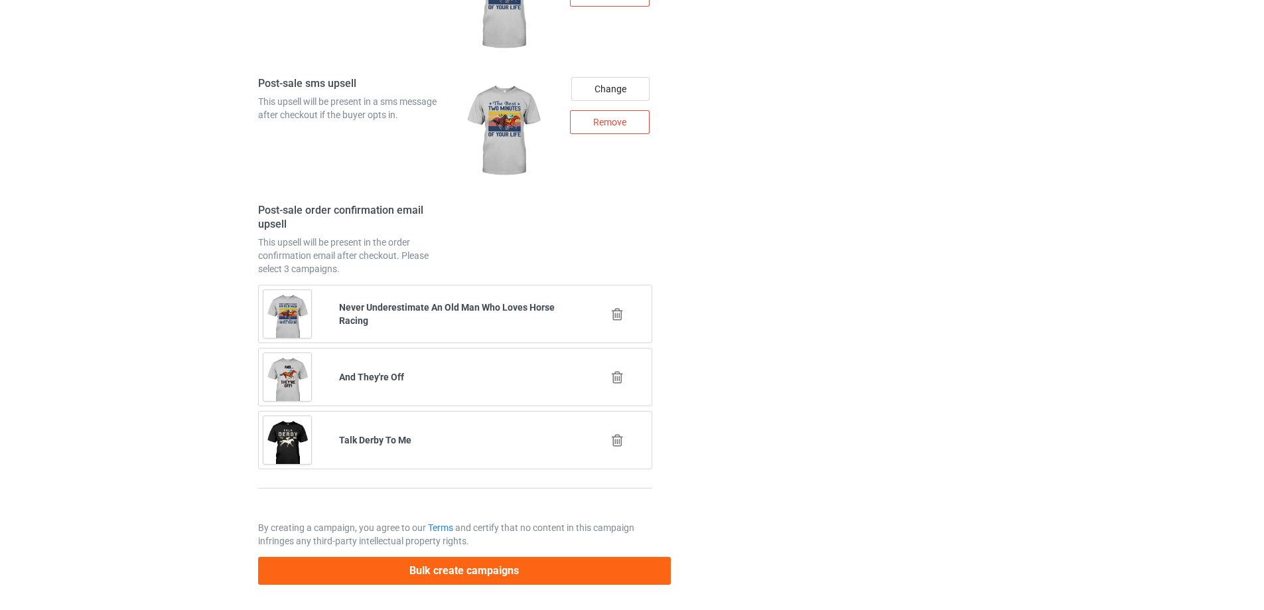
scroll to position [1964, 0]
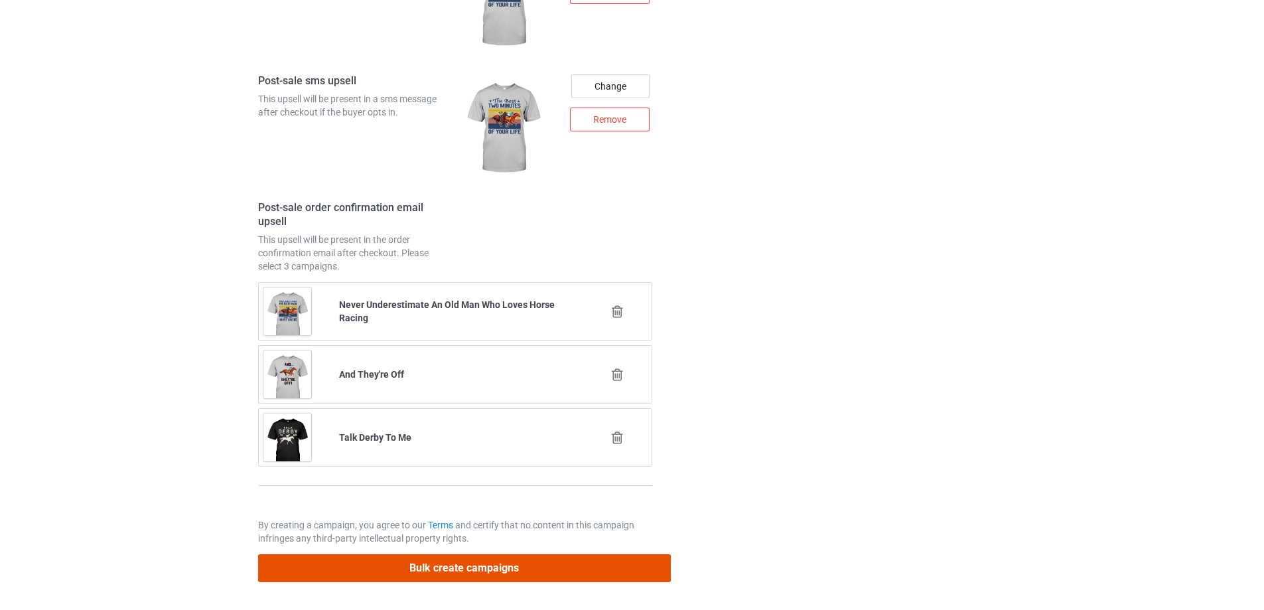
click at [533, 573] on button "Bulk create campaigns" at bounding box center [464, 567] width 413 height 27
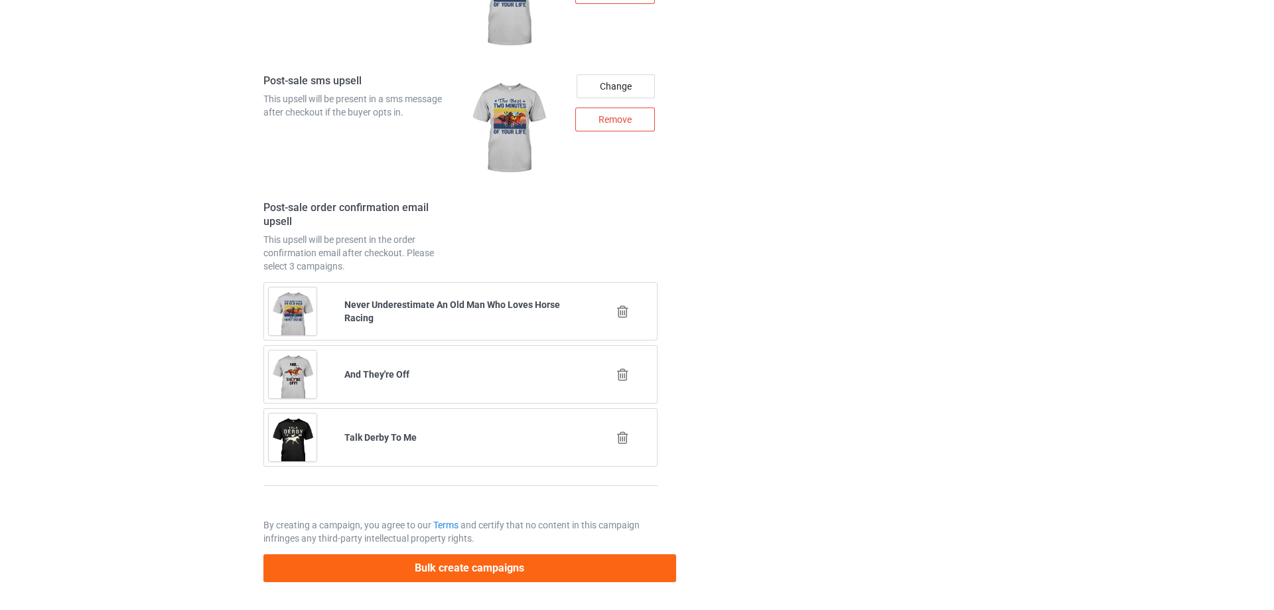
scroll to position [0, 0]
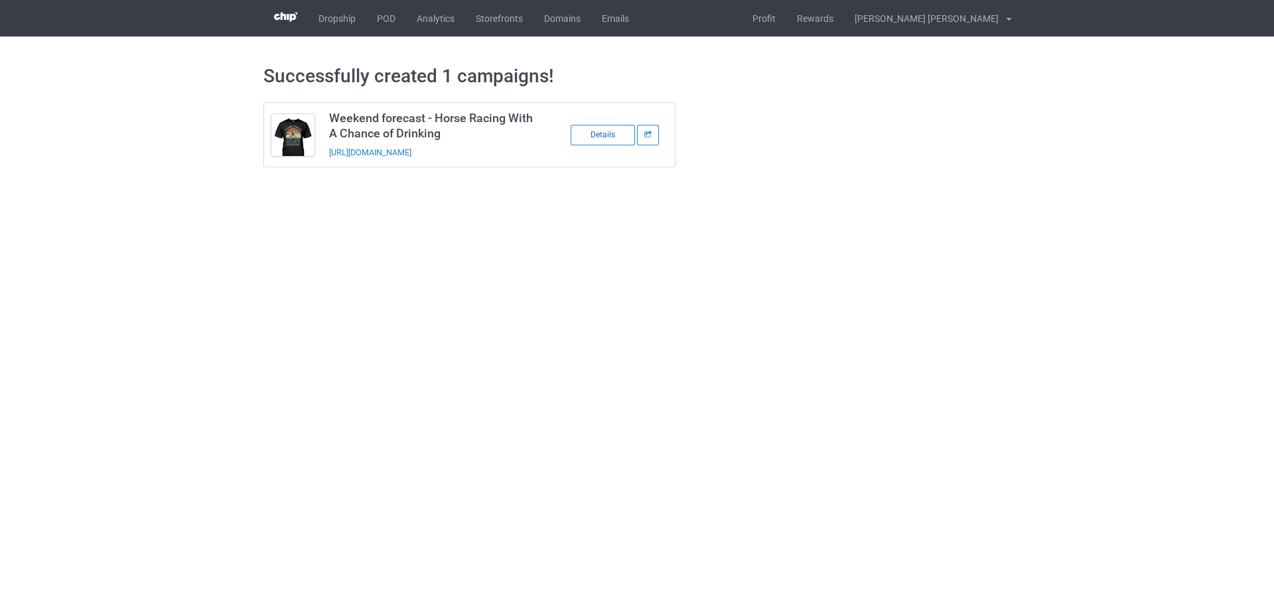
click at [610, 134] on div "Details" at bounding box center [603, 135] width 64 height 21
